Goal: Information Seeking & Learning: Learn about a topic

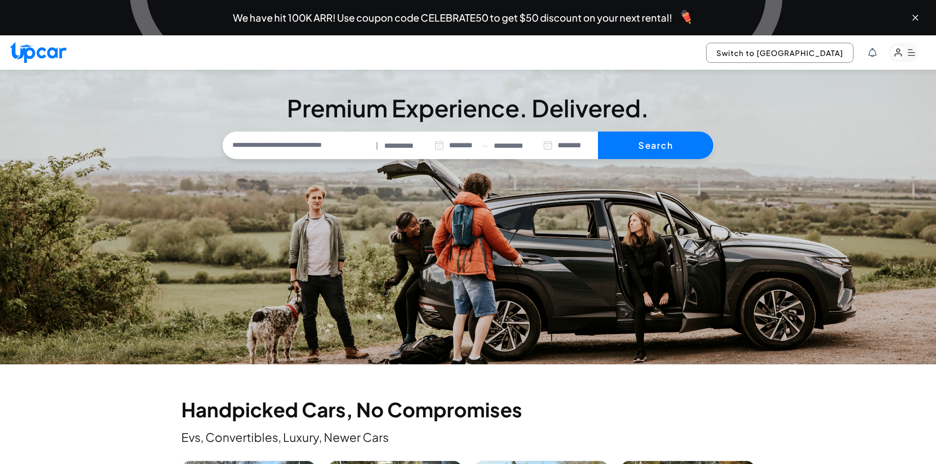
select select "********"
click at [913, 18] on icon "Close banner" at bounding box center [916, 18] width 10 height 10
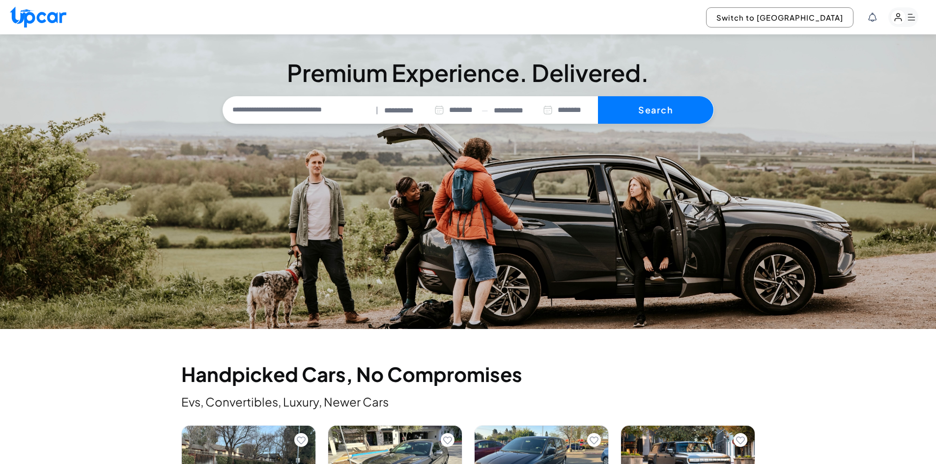
click at [23, 13] on img at bounding box center [38, 16] width 57 height 21
click at [45, 24] on img at bounding box center [38, 16] width 57 height 21
click at [35, 10] on img at bounding box center [38, 16] width 57 height 21
click at [28, 7] on img at bounding box center [38, 16] width 57 height 21
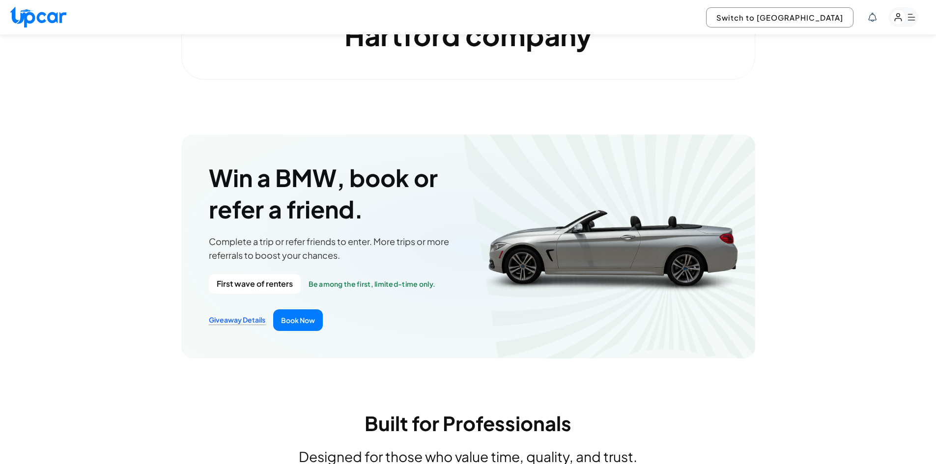
scroll to position [1327, 0]
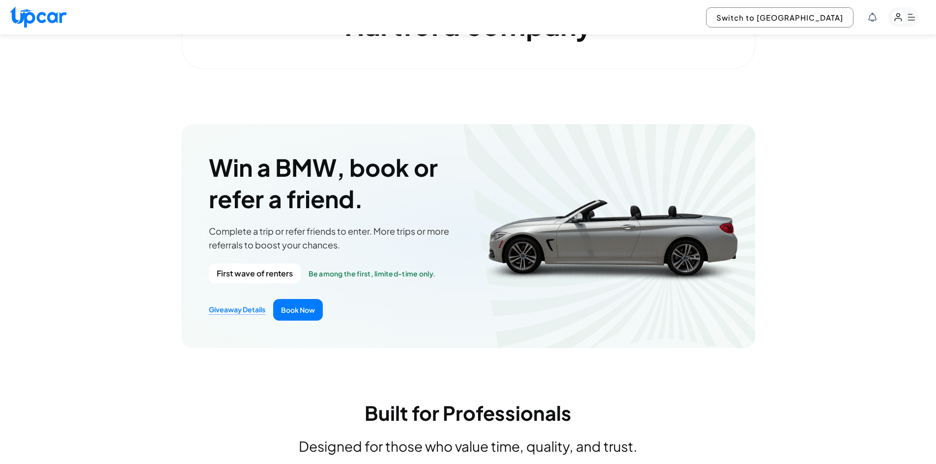
click at [232, 311] on link "Giveaway Details" at bounding box center [237, 310] width 57 height 10
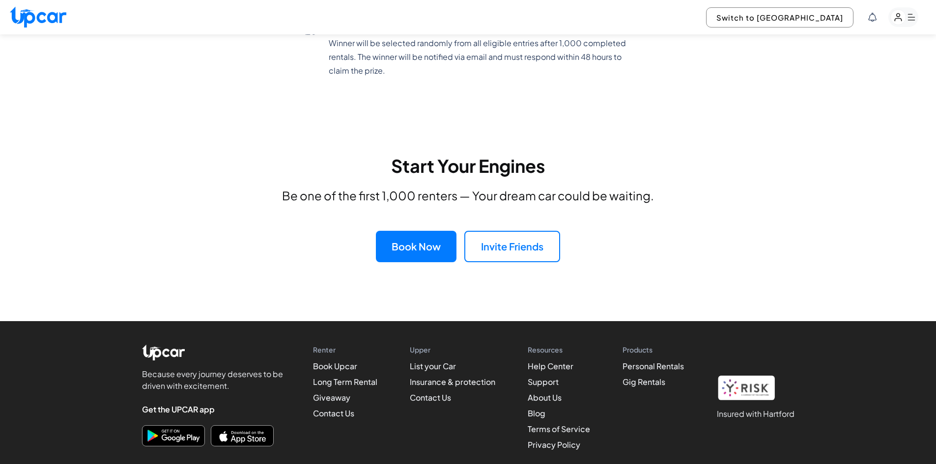
scroll to position [2100, 0]
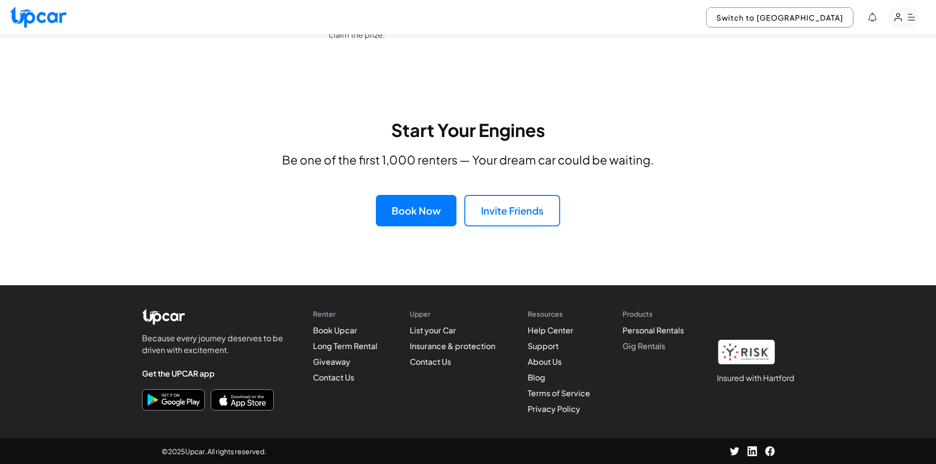
click at [640, 351] on link "Gig Rentals" at bounding box center [644, 346] width 43 height 10
